Goal: Task Accomplishment & Management: Manage account settings

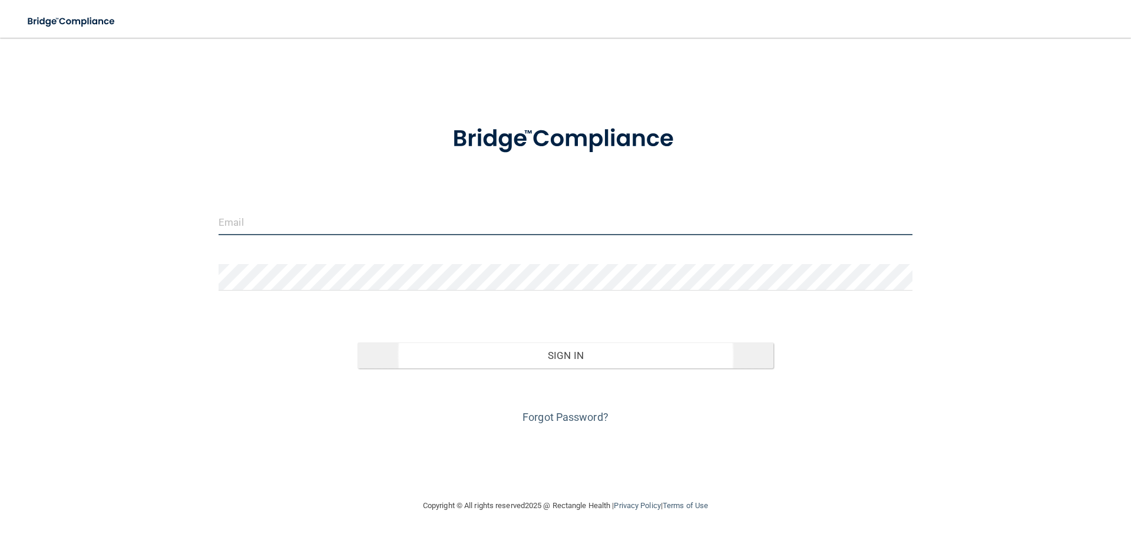
type input "[EMAIL_ADDRESS][DOMAIN_NAME]"
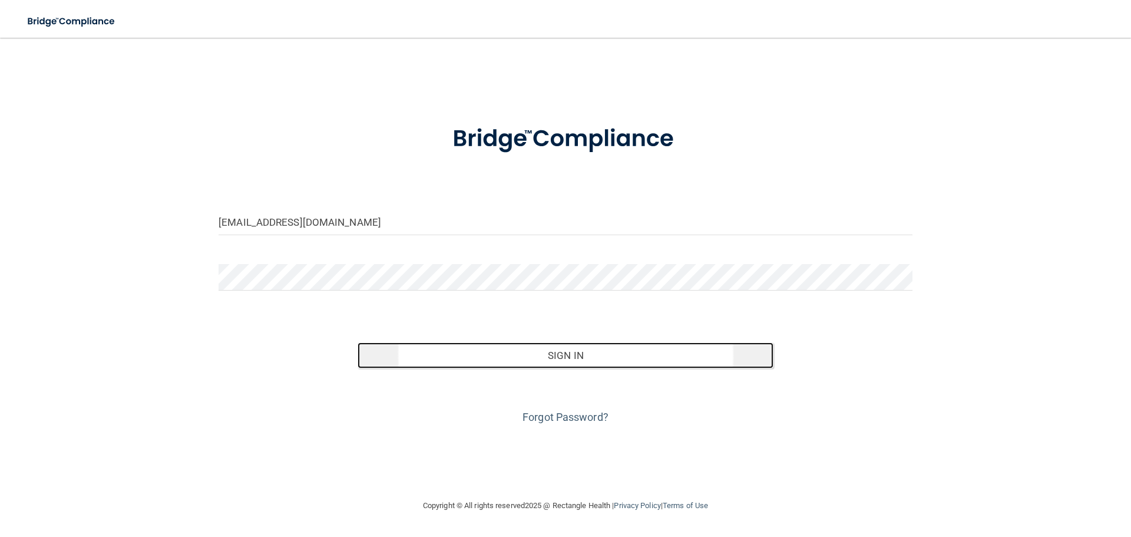
click at [553, 361] on button "Sign In" at bounding box center [566, 355] width 417 height 26
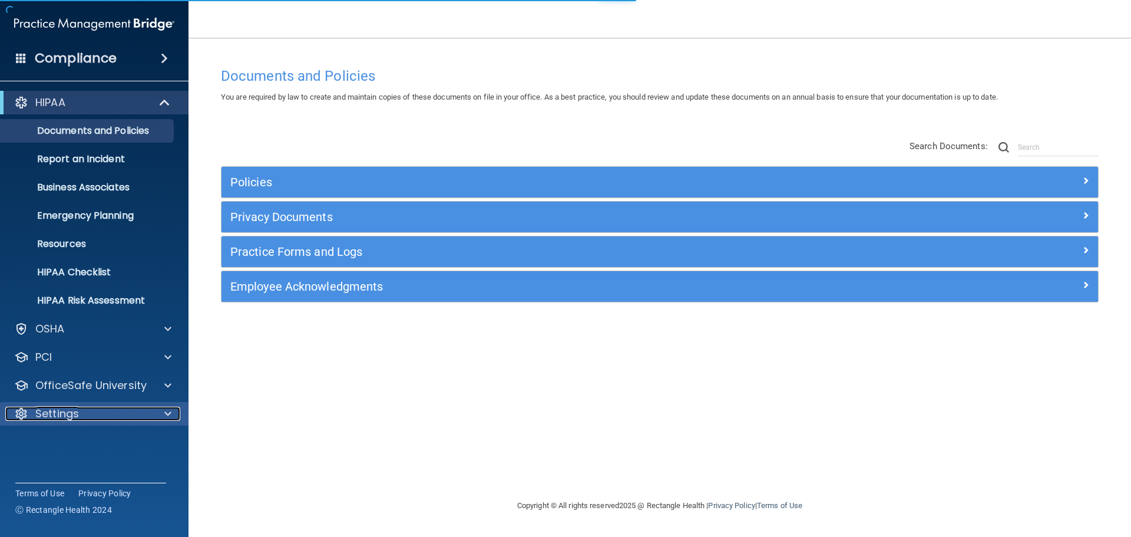
click at [87, 410] on div "Settings" at bounding box center [78, 414] width 146 height 14
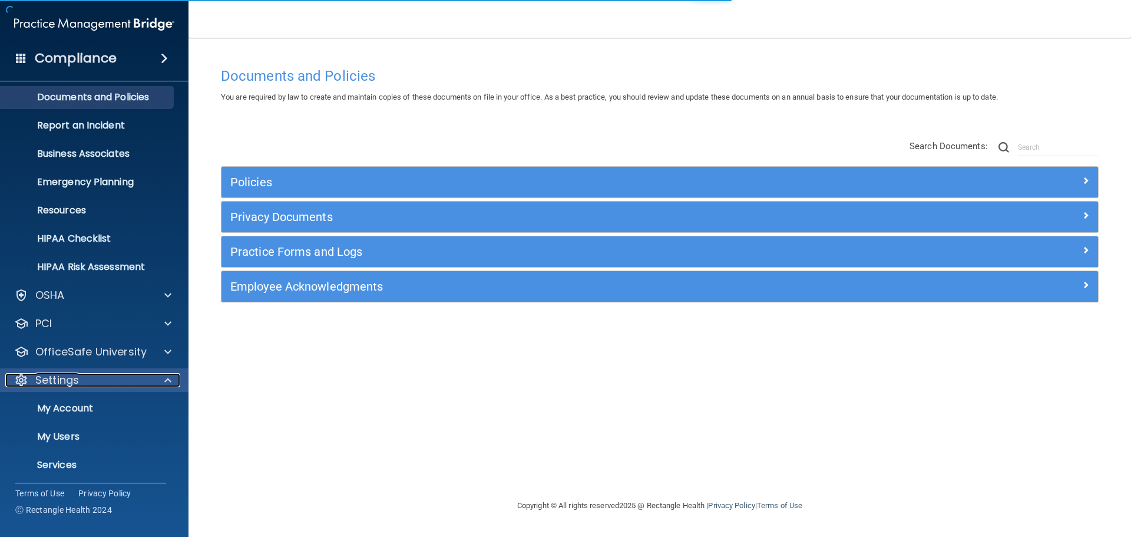
scroll to position [65, 0]
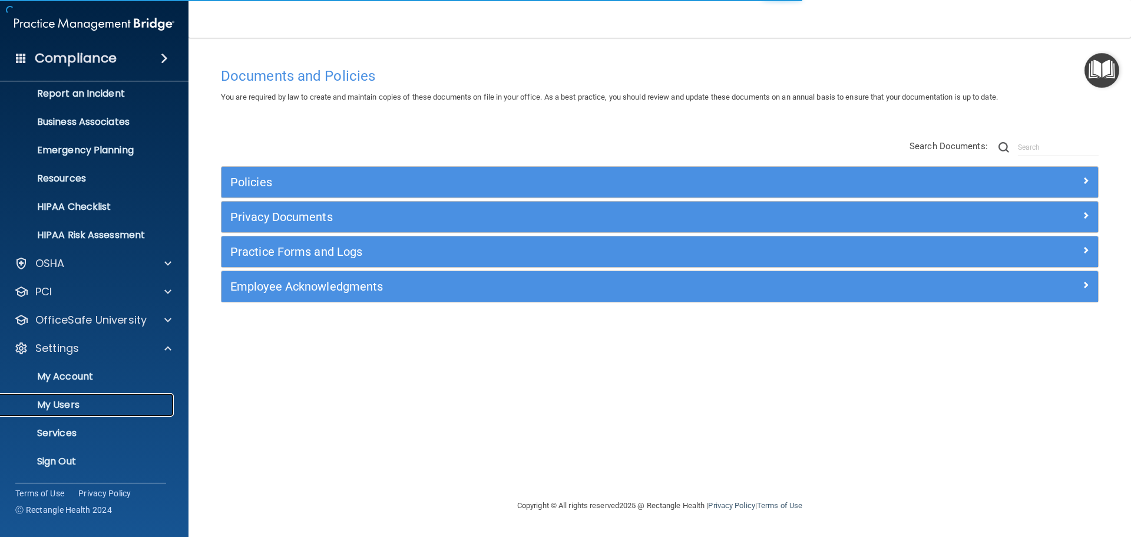
click at [84, 403] on p "My Users" at bounding box center [88, 405] width 161 height 12
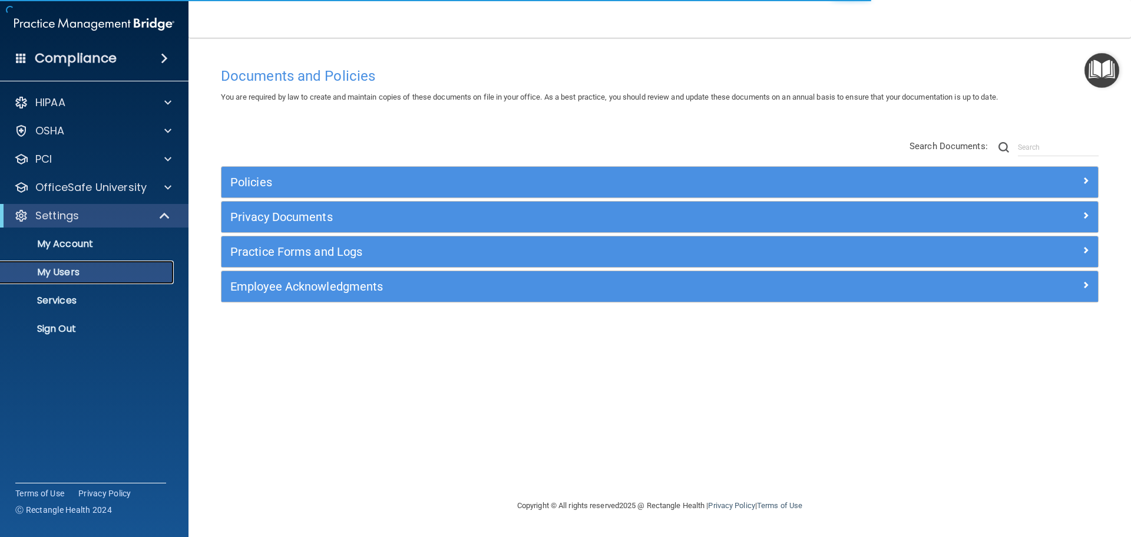
select select "20"
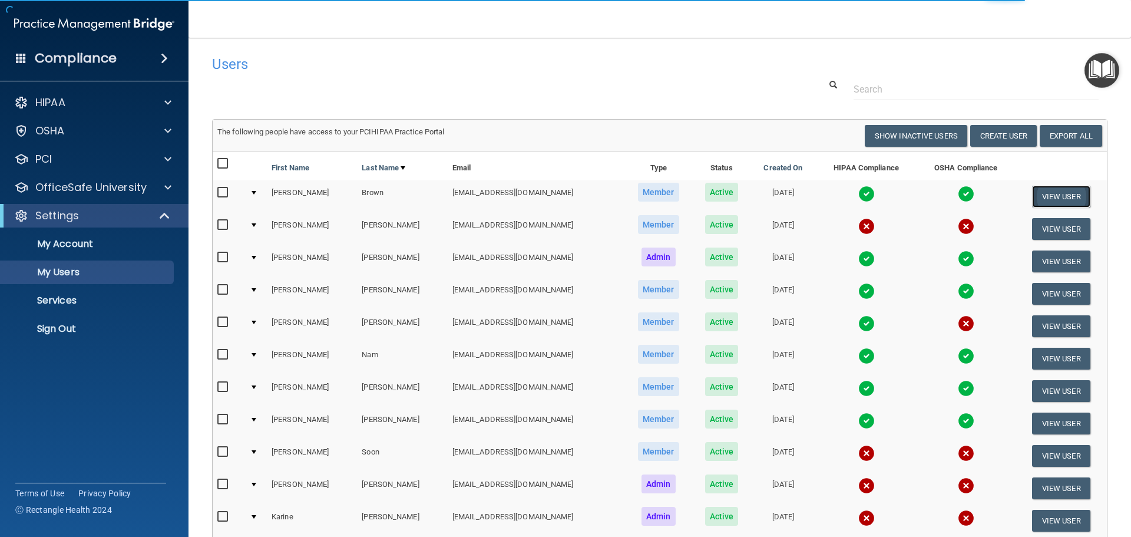
click at [1044, 198] on button "View User" at bounding box center [1061, 197] width 58 height 22
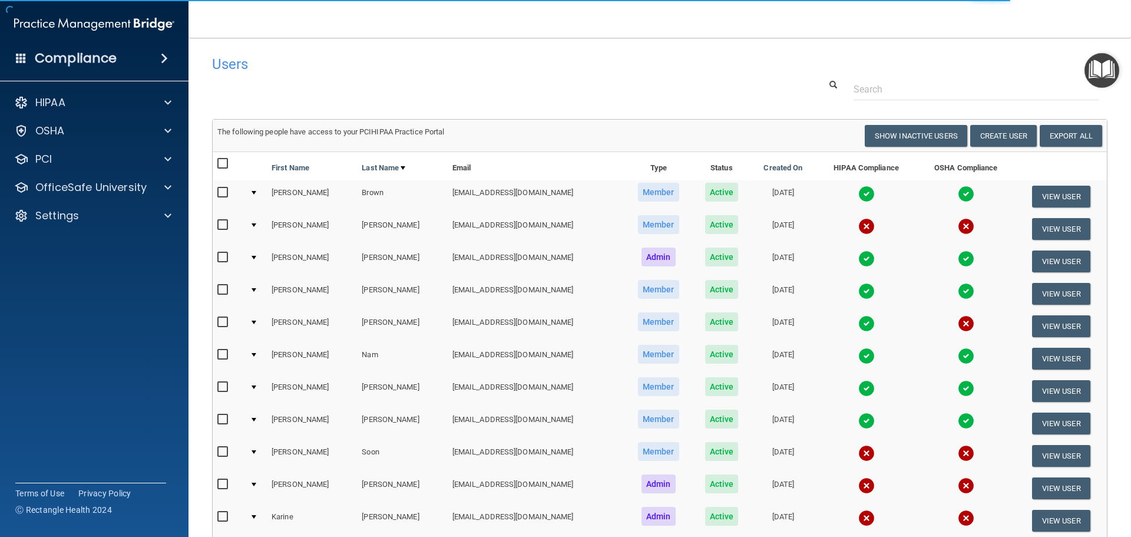
click at [253, 195] on td at bounding box center [256, 196] width 22 height 32
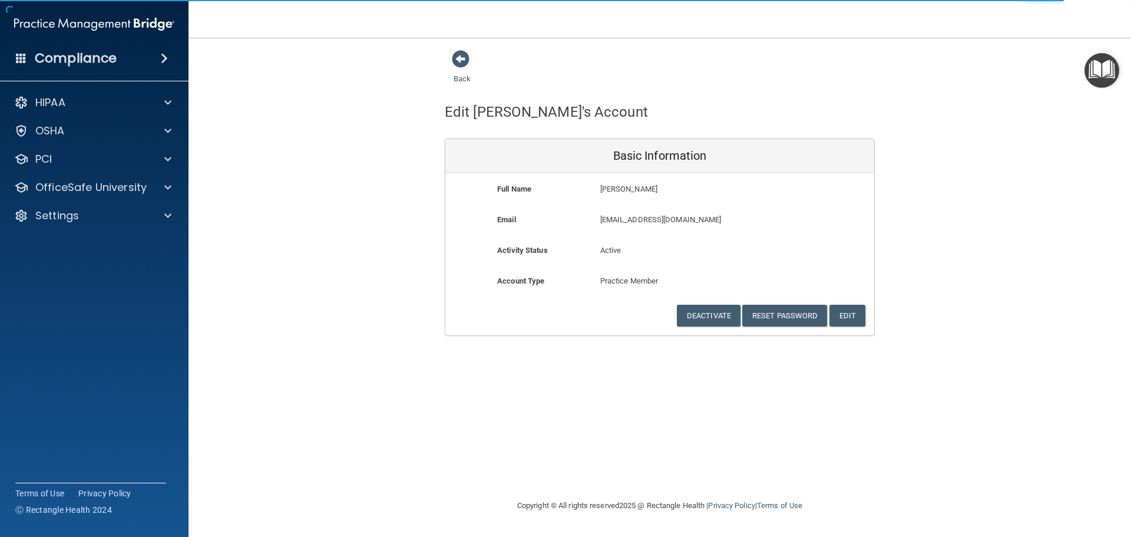
click at [458, 70] on div "Back" at bounding box center [481, 67] width 72 height 37
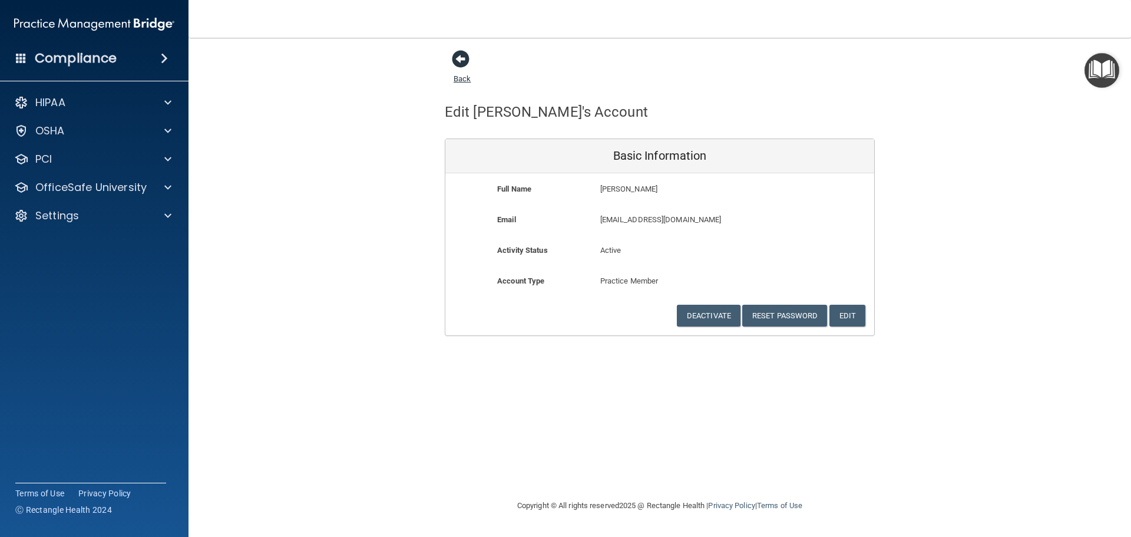
click at [458, 60] on span at bounding box center [461, 59] width 18 height 18
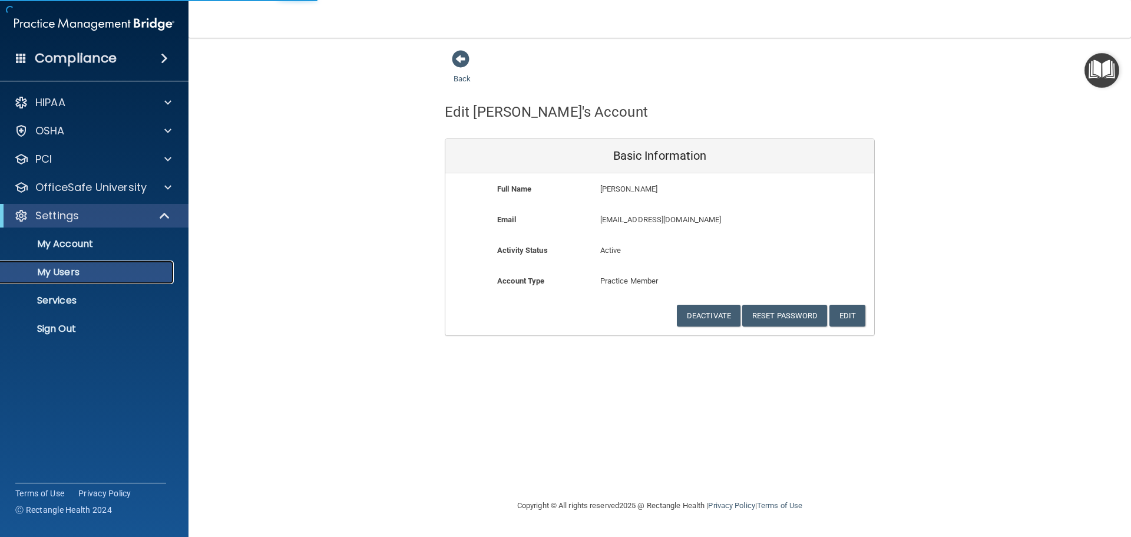
click at [75, 269] on p "My Users" at bounding box center [88, 272] width 161 height 12
select select "20"
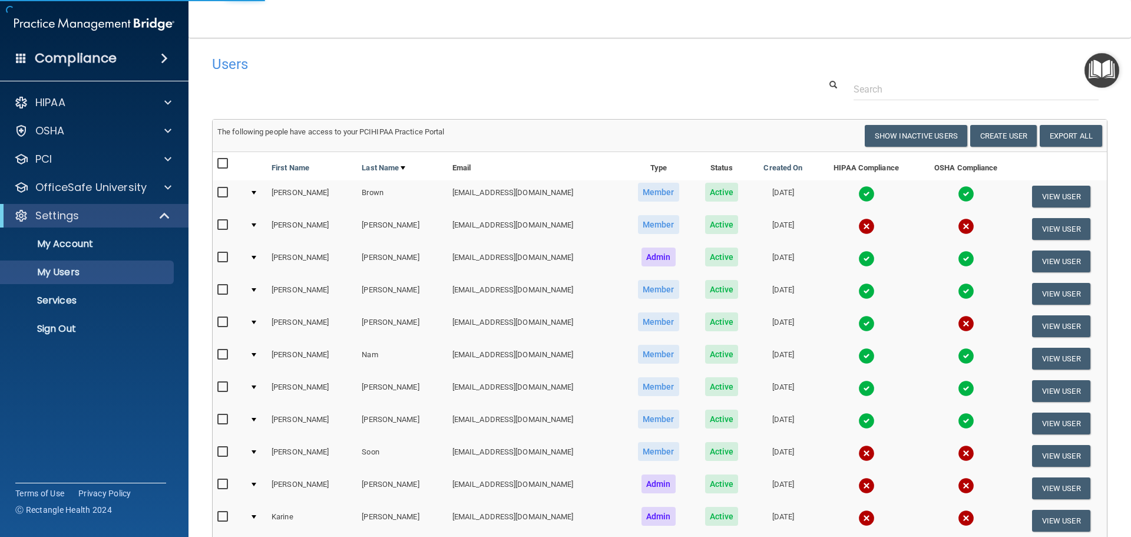
click at [259, 195] on td at bounding box center [256, 196] width 22 height 32
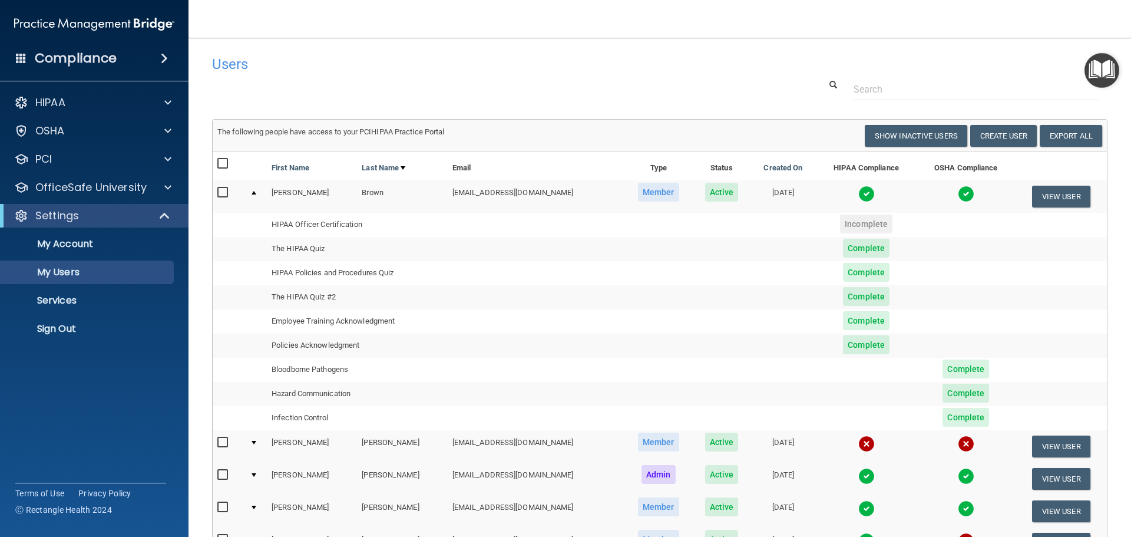
click at [886, 225] on td "Incomplete" at bounding box center [866, 225] width 101 height 24
click at [870, 223] on span "Incomplete" at bounding box center [866, 223] width 52 height 19
click at [349, 223] on td "HIPAA Officer Certification" at bounding box center [357, 225] width 181 height 24
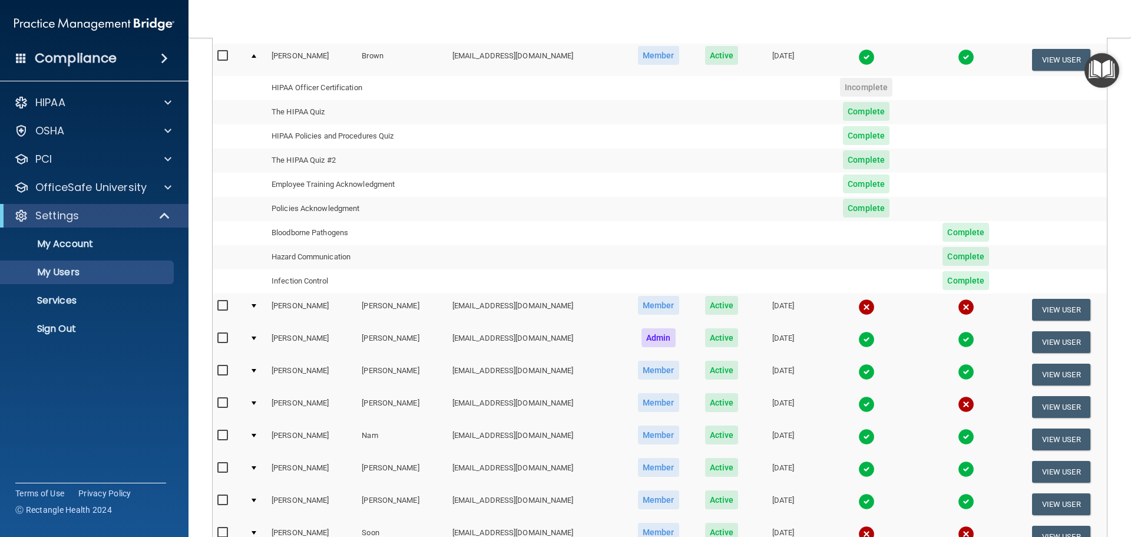
scroll to position [236, 0]
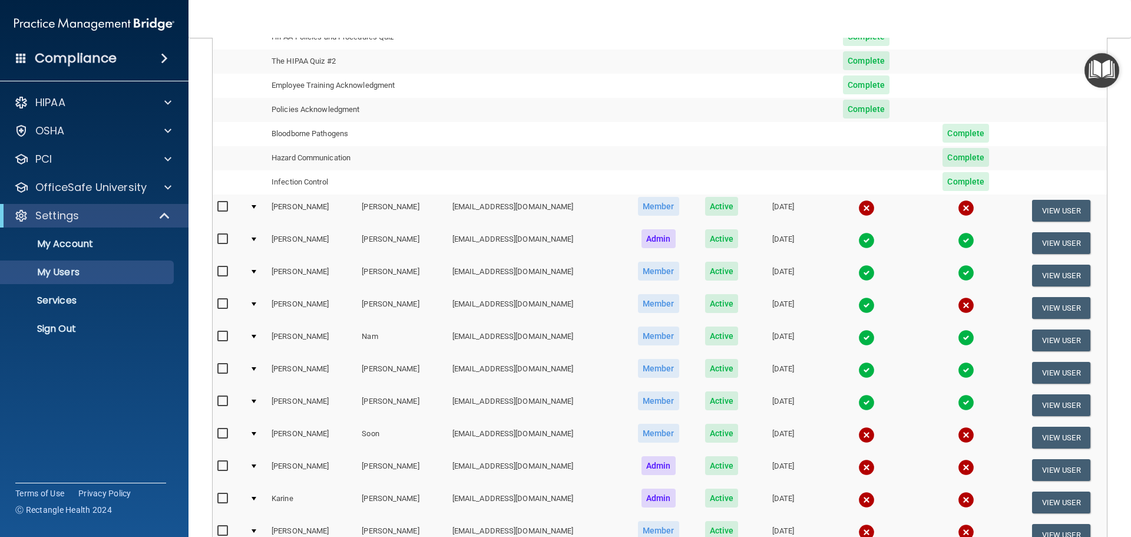
click at [253, 236] on td at bounding box center [256, 243] width 22 height 32
click at [253, 241] on div at bounding box center [254, 239] width 5 height 4
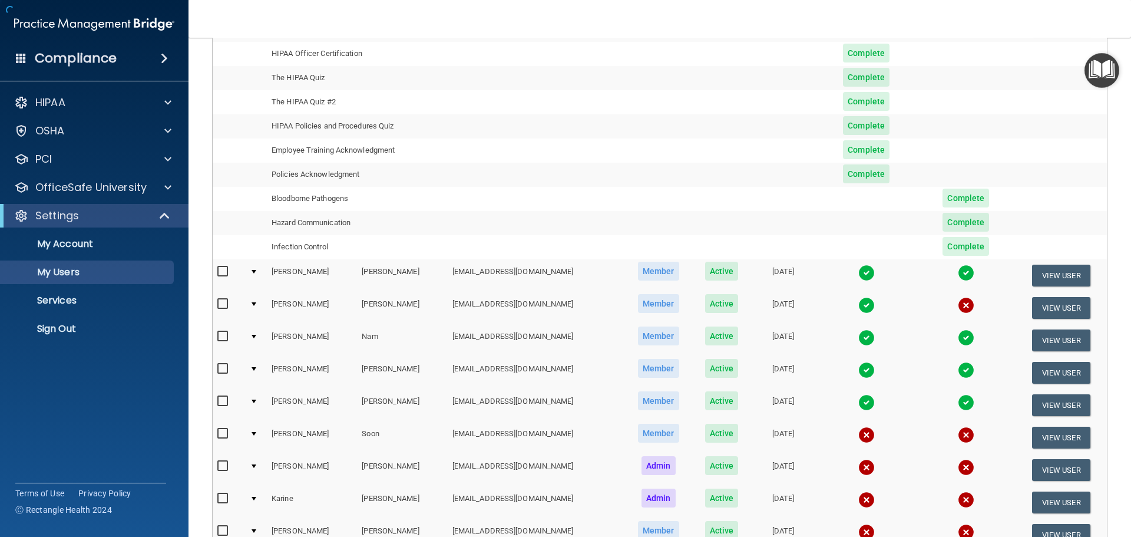
scroll to position [118, 0]
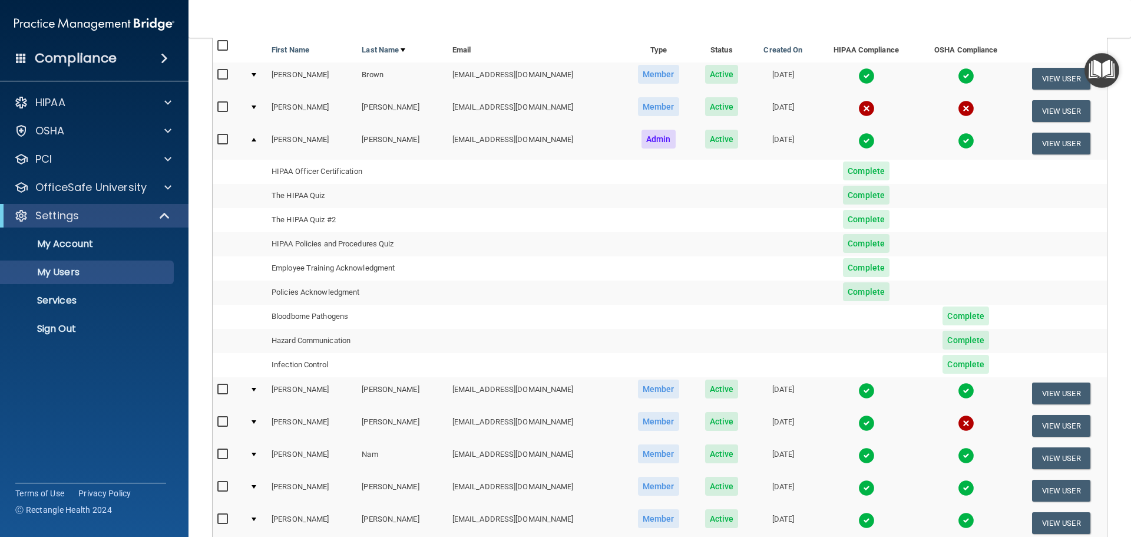
click at [250, 77] on td at bounding box center [256, 78] width 22 height 32
click at [253, 74] on div at bounding box center [254, 75] width 5 height 4
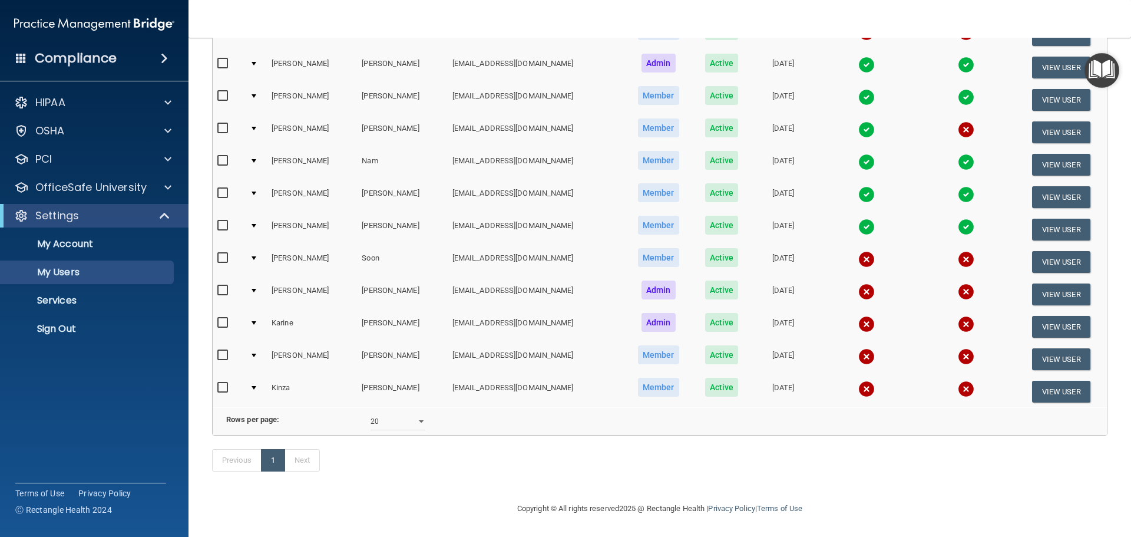
scroll to position [193, 0]
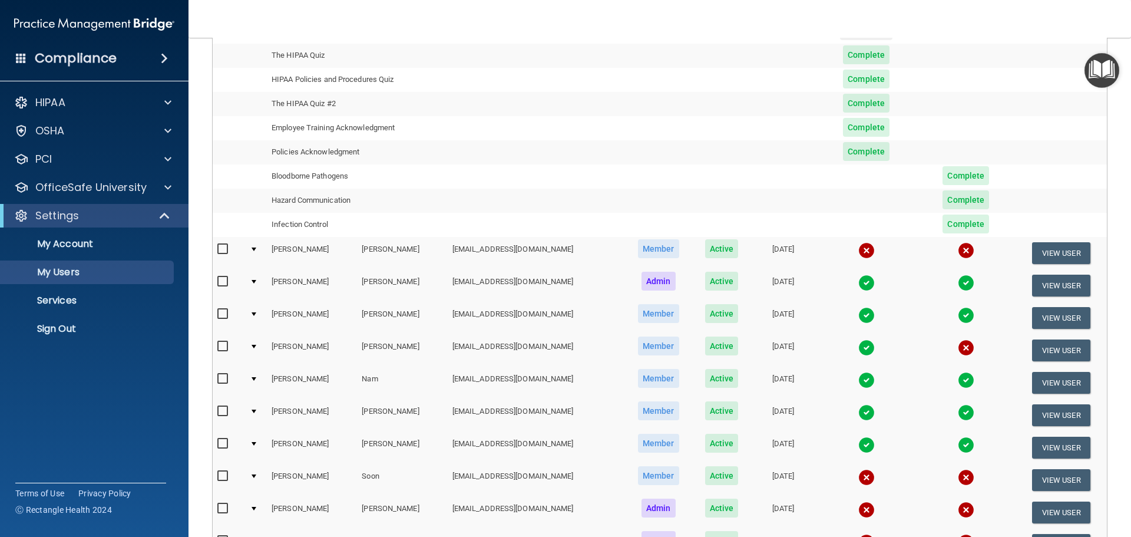
click at [252, 315] on div at bounding box center [254, 314] width 5 height 4
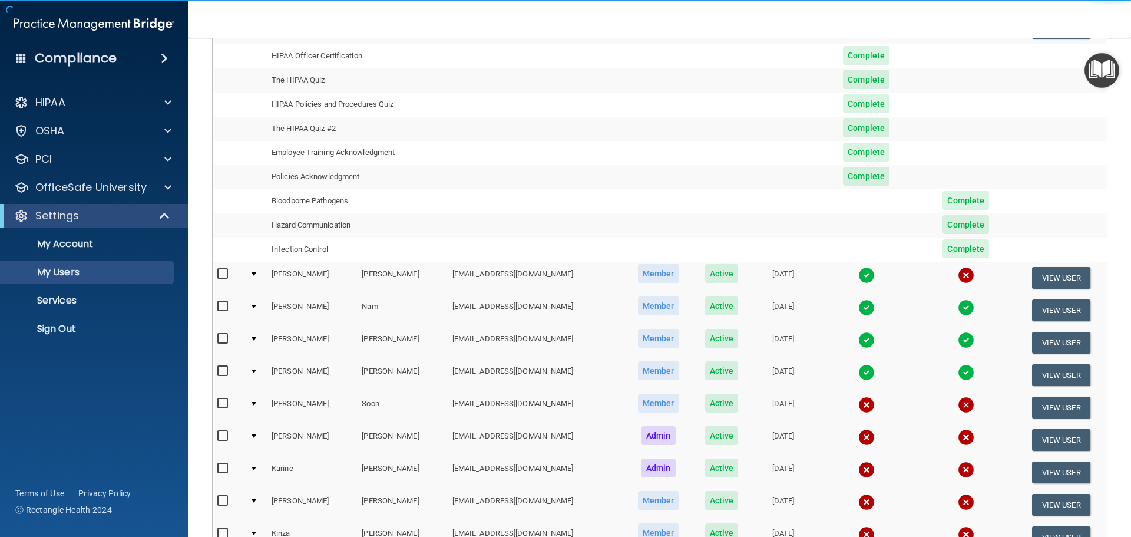
scroll to position [370, 0]
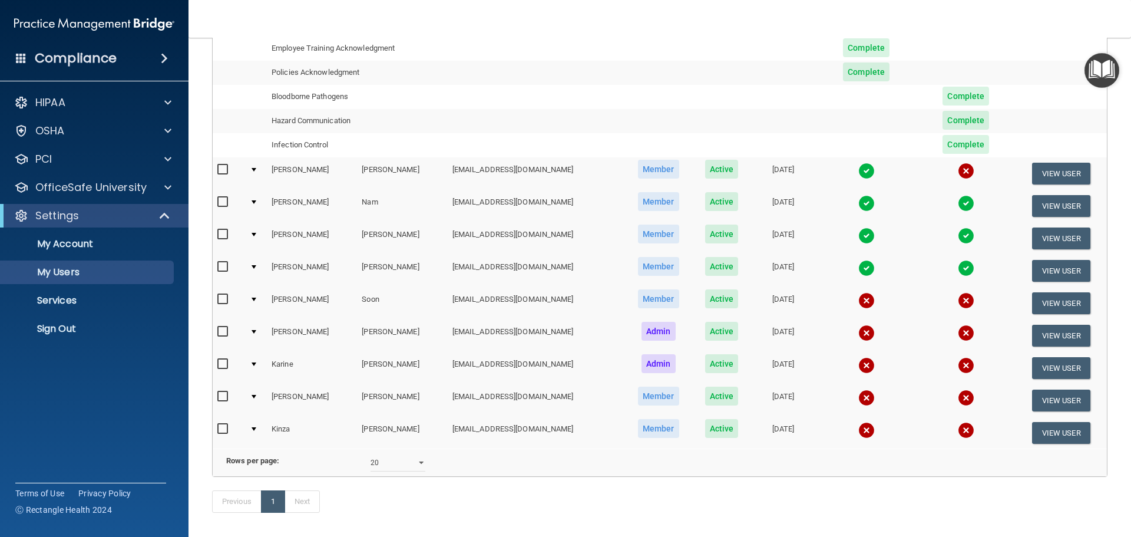
click at [254, 168] on div at bounding box center [254, 170] width 5 height 4
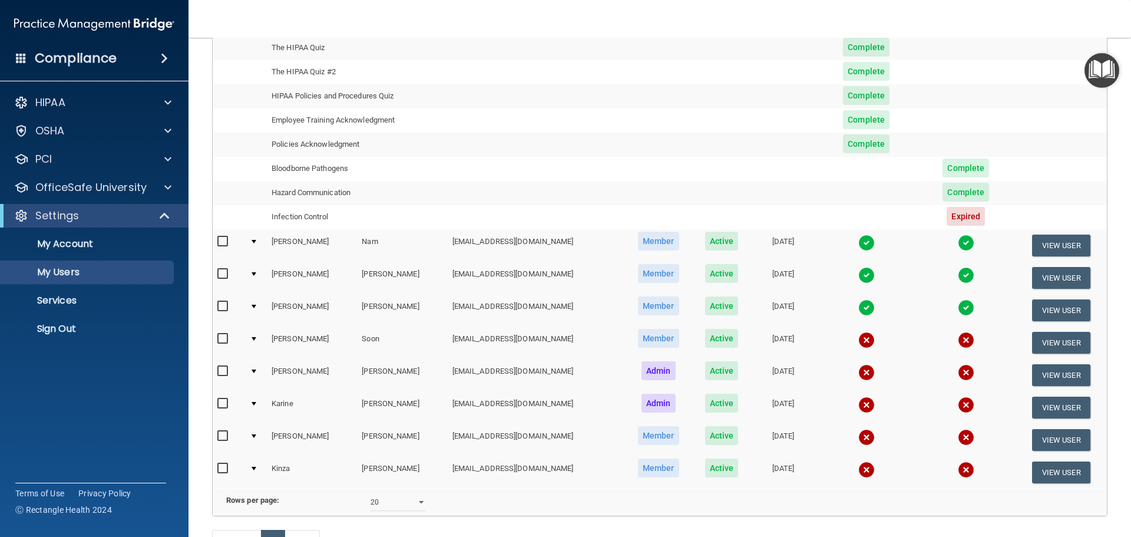
scroll to position [429, 0]
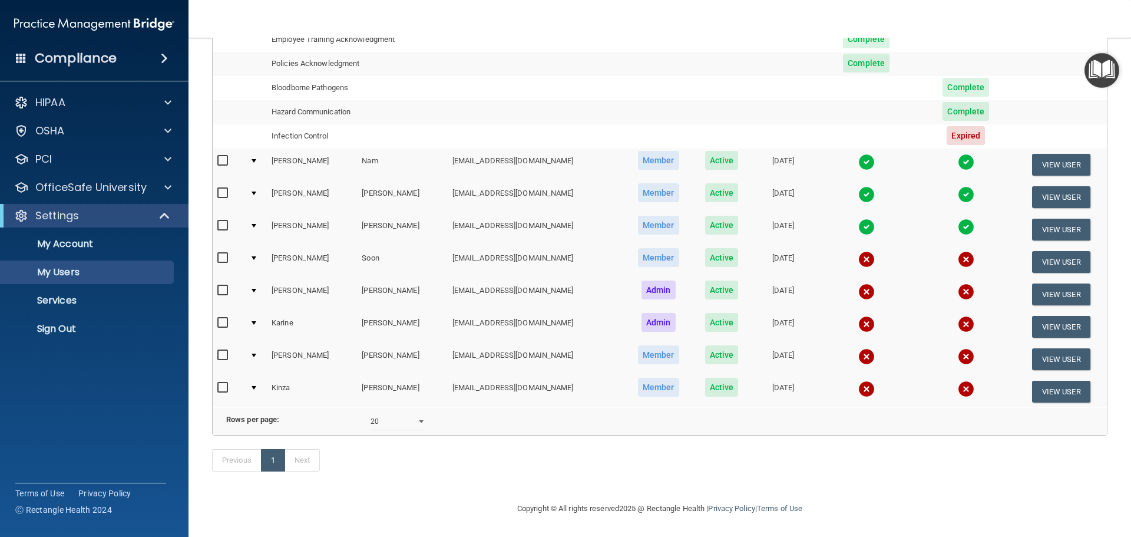
click at [256, 386] on div at bounding box center [254, 388] width 5 height 4
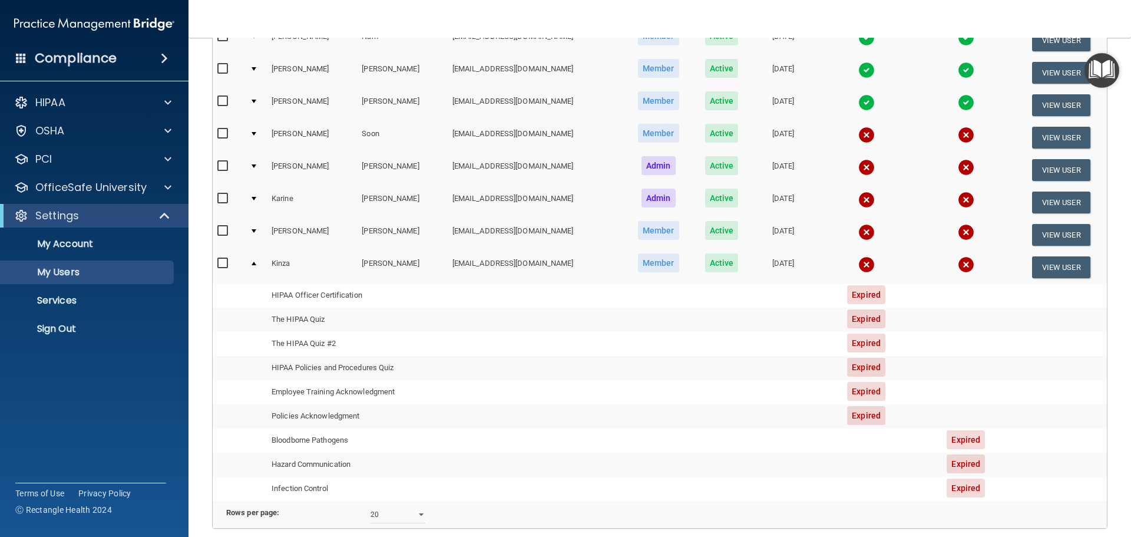
scroll to position [193, 0]
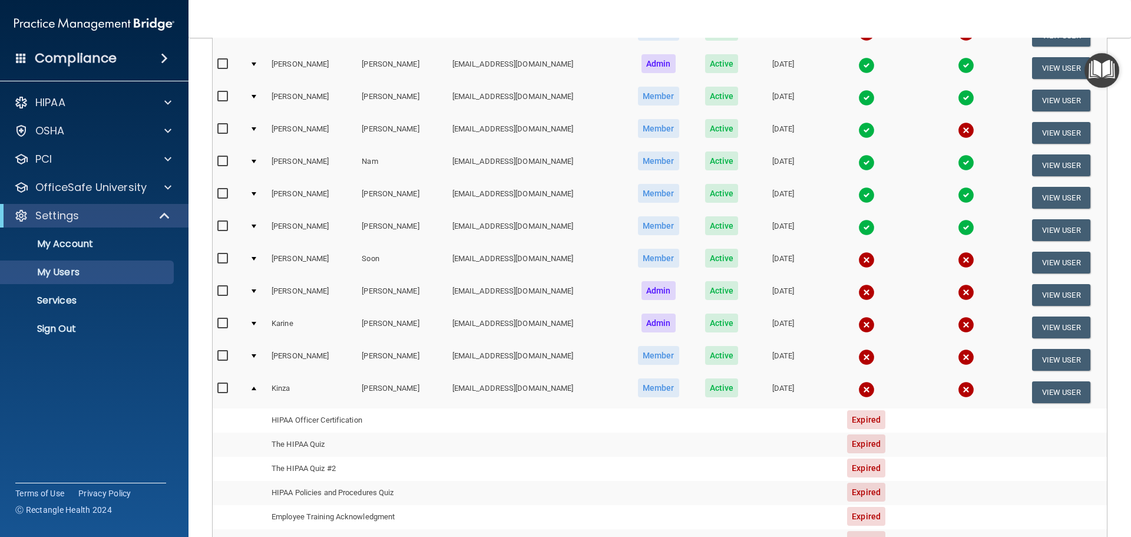
click at [250, 223] on td at bounding box center [256, 230] width 22 height 32
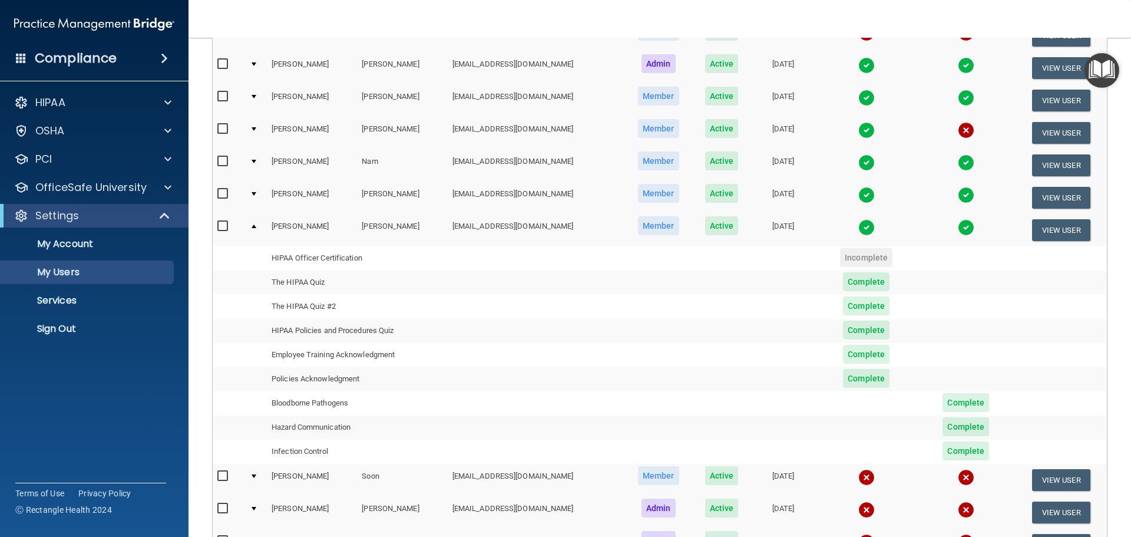
click at [325, 258] on td "HIPAA Officer Certification" at bounding box center [357, 258] width 181 height 24
click at [162, 130] on div at bounding box center [165, 131] width 29 height 14
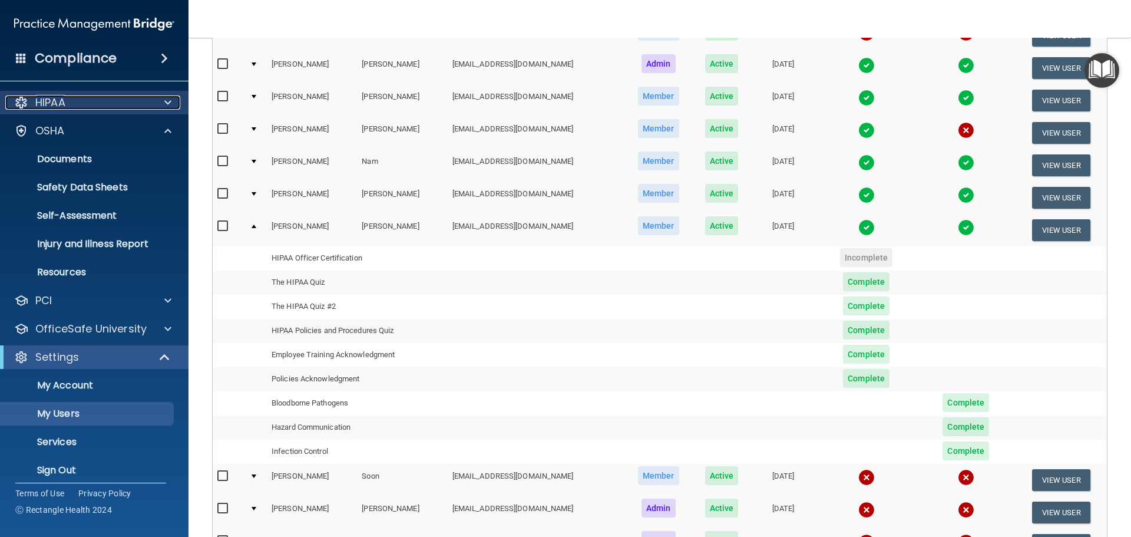
click at [166, 99] on span at bounding box center [167, 102] width 7 height 14
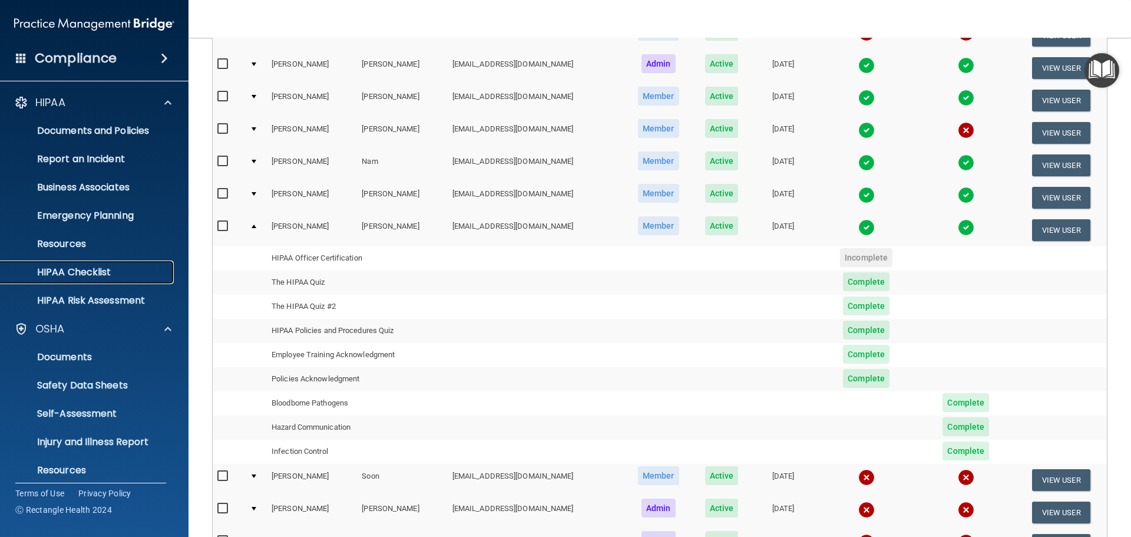
click at [105, 270] on p "HIPAA Checklist" at bounding box center [88, 272] width 161 height 12
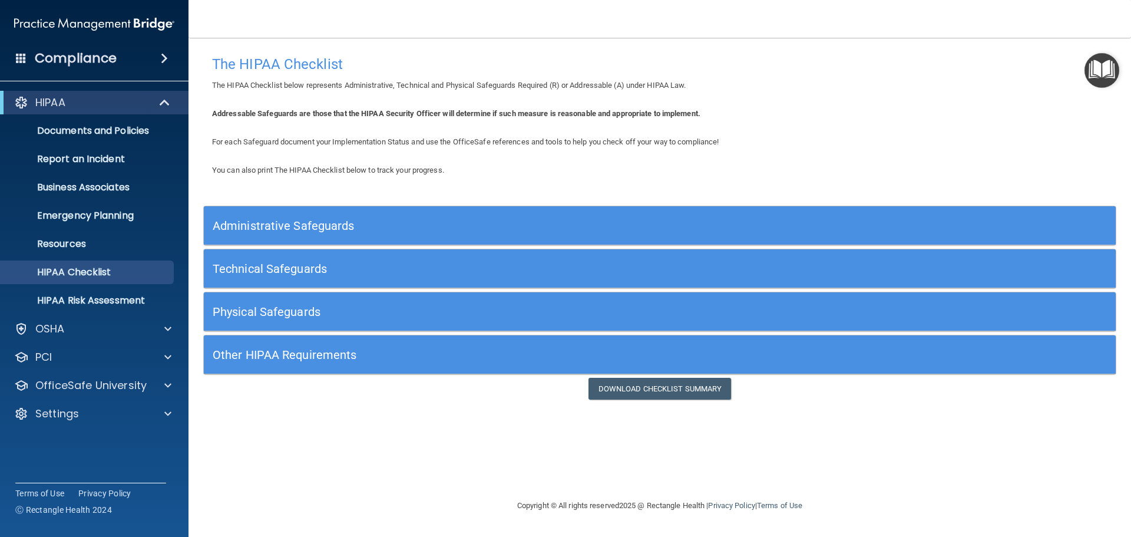
click at [856, 12] on nav "Toggle navigation [PERSON_NAME] [EMAIL_ADDRESS][DOMAIN_NAME] Manage My Enterpri…" at bounding box center [660, 19] width 943 height 38
click at [71, 410] on p "Settings" at bounding box center [57, 414] width 44 height 14
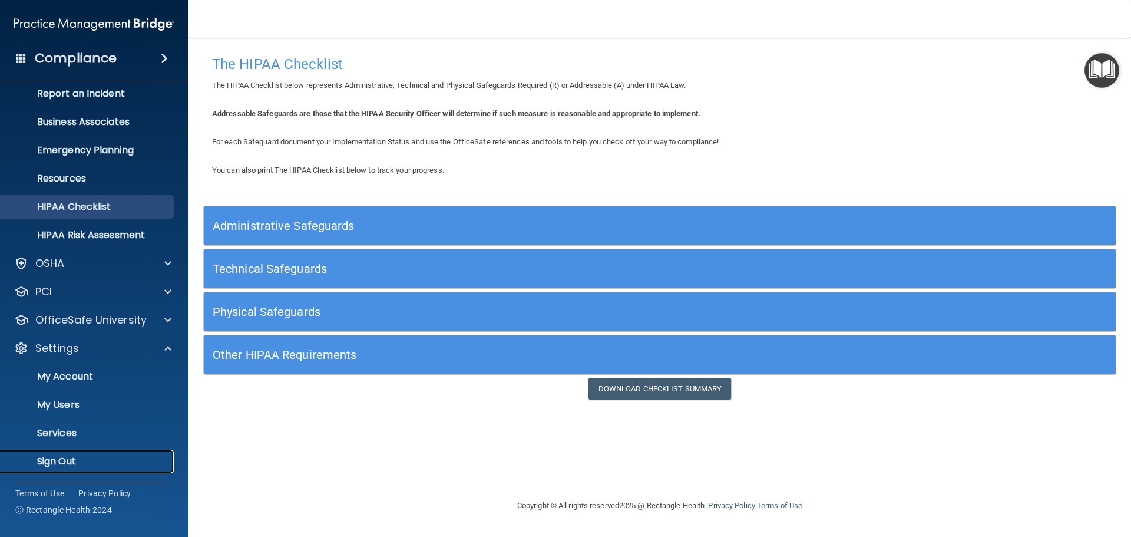
click at [84, 457] on p "Sign Out" at bounding box center [88, 461] width 161 height 12
